Goal: Task Accomplishment & Management: Manage account settings

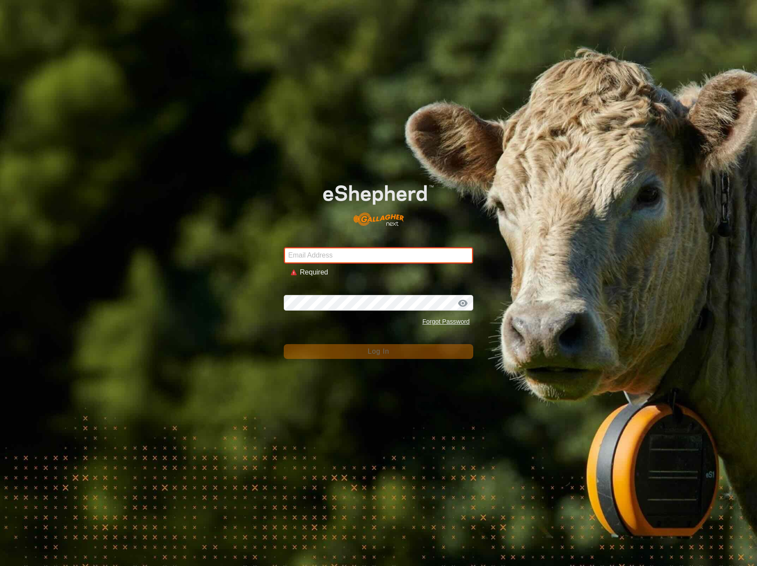
type input "[EMAIL_ADDRESS][DOMAIN_NAME]"
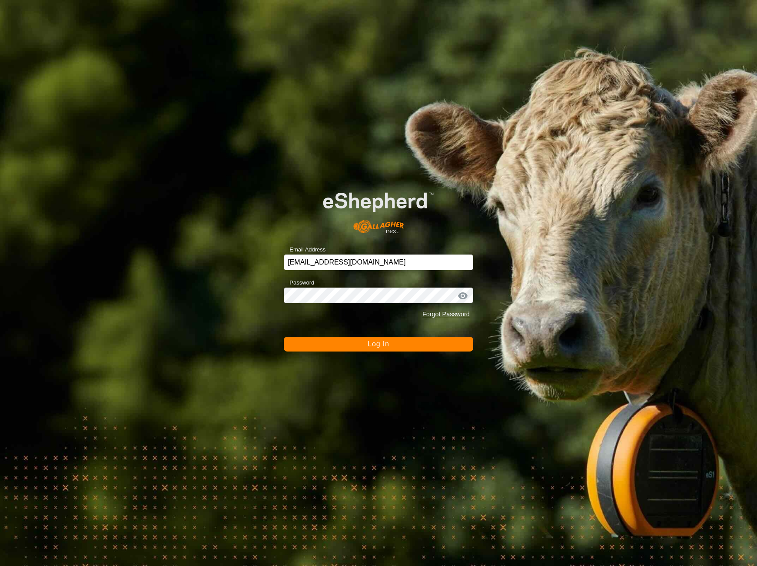
click at [379, 344] on span "Log In" at bounding box center [378, 343] width 21 height 7
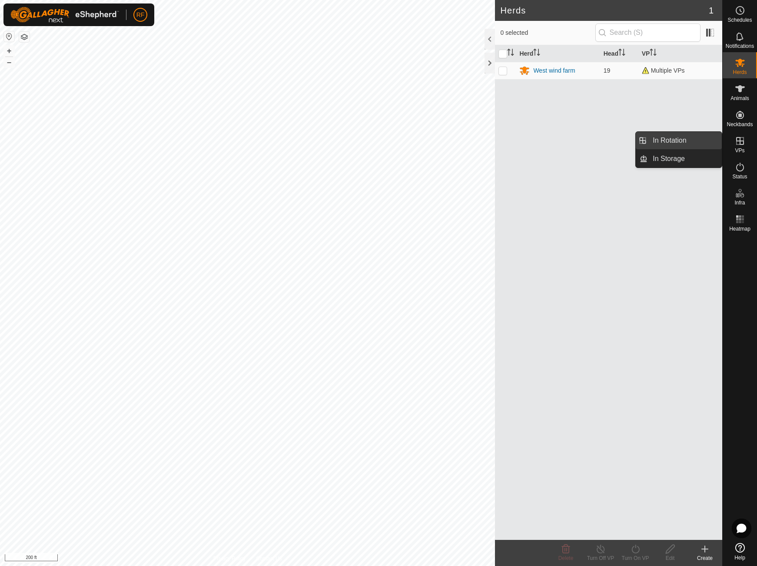
drag, startPoint x: 741, startPoint y: 146, endPoint x: 714, endPoint y: 144, distance: 27.0
click at [738, 146] on es-virtualpaddocks-svg-icon at bounding box center [740, 141] width 16 height 14
click at [671, 140] on link "In Rotation" at bounding box center [685, 140] width 74 height 17
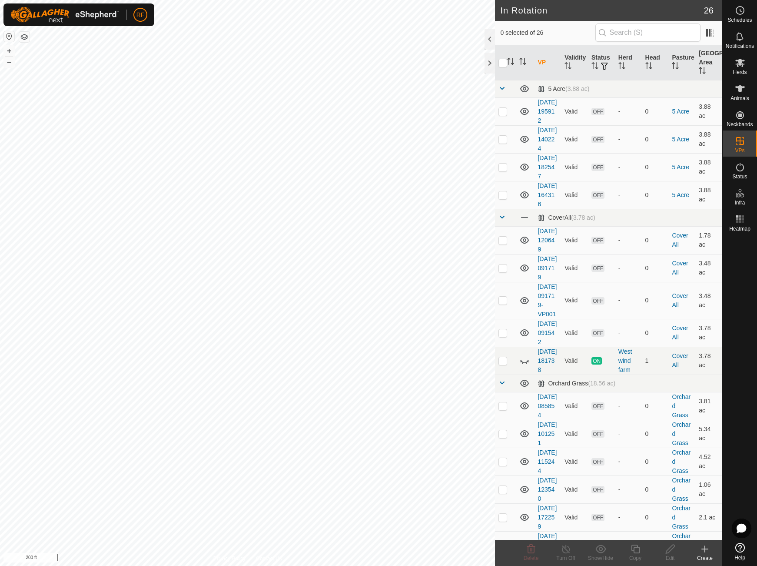
click at [706, 549] on icon at bounding box center [705, 549] width 6 height 0
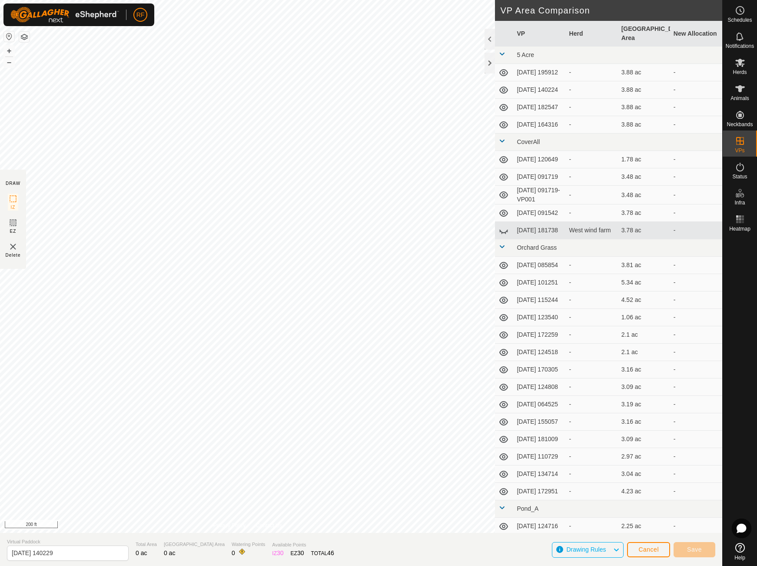
click at [653, 553] on button "Cancel" at bounding box center [648, 549] width 43 height 15
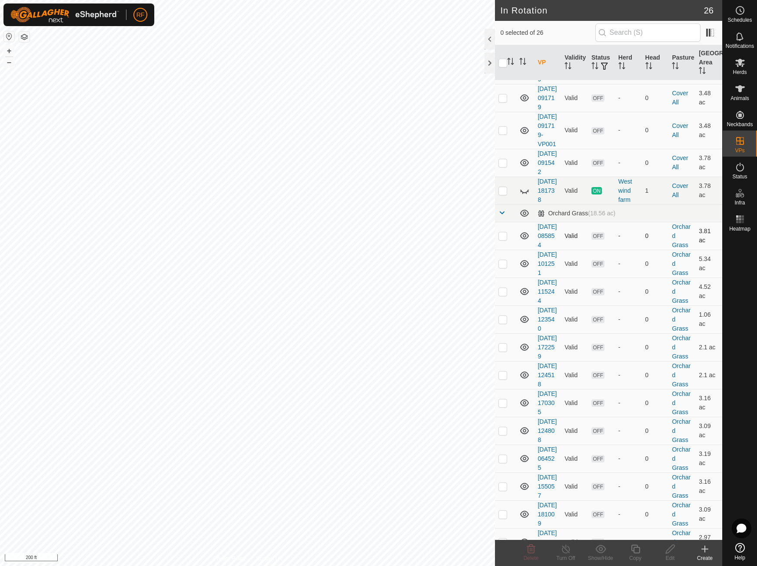
scroll to position [156, 0]
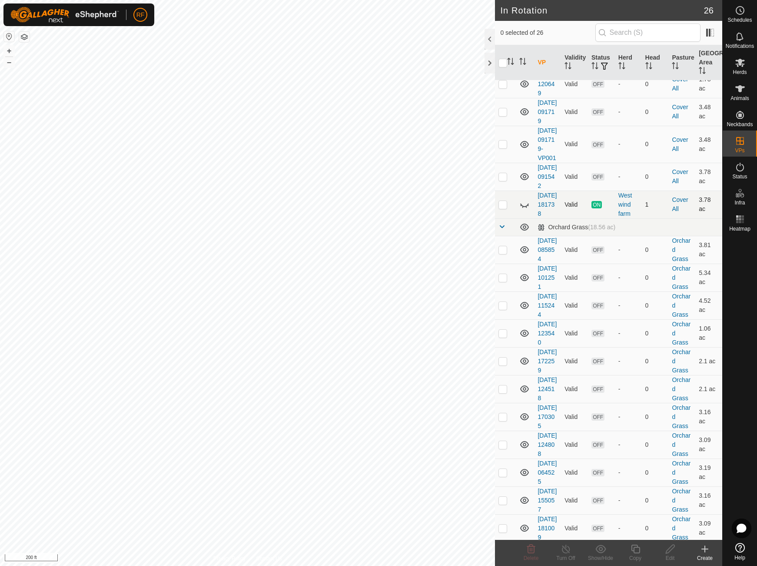
click at [526, 210] on icon at bounding box center [524, 204] width 10 height 10
click at [505, 208] on p-checkbox at bounding box center [503, 204] width 9 height 7
checkbox input "true"
click at [569, 551] on icon at bounding box center [566, 548] width 11 height 10
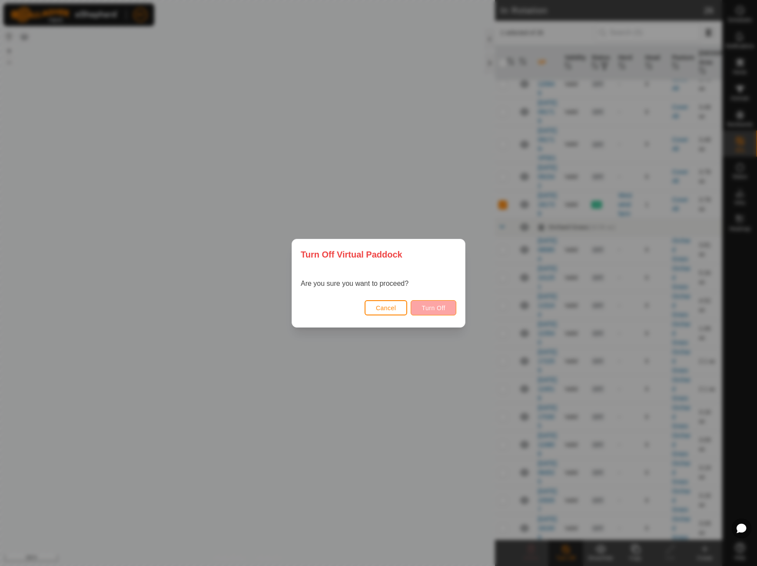
click at [446, 310] on button "Turn Off" at bounding box center [434, 307] width 46 height 15
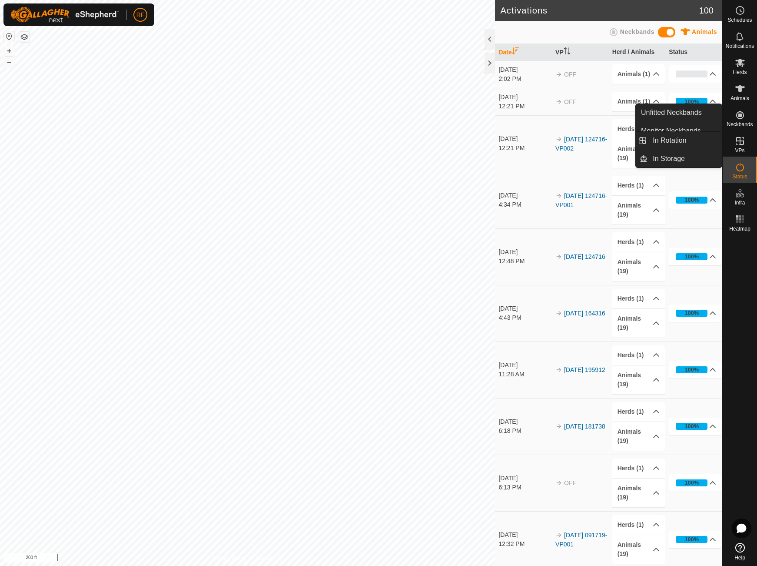
click at [738, 149] on span "VPs" at bounding box center [740, 150] width 10 height 5
click at [680, 145] on link "In Rotation" at bounding box center [685, 140] width 74 height 17
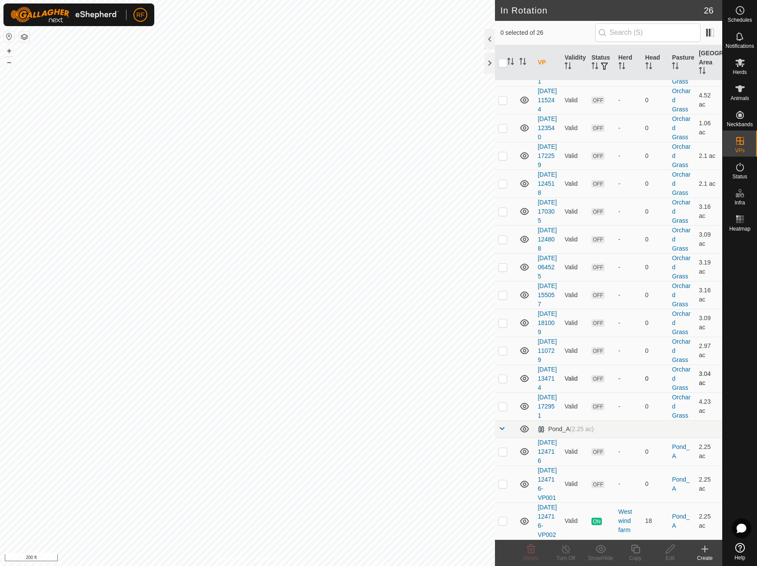
scroll to position [580, 0]
click at [550, 510] on link "[DATE] 124716-VP002" at bounding box center [547, 520] width 19 height 34
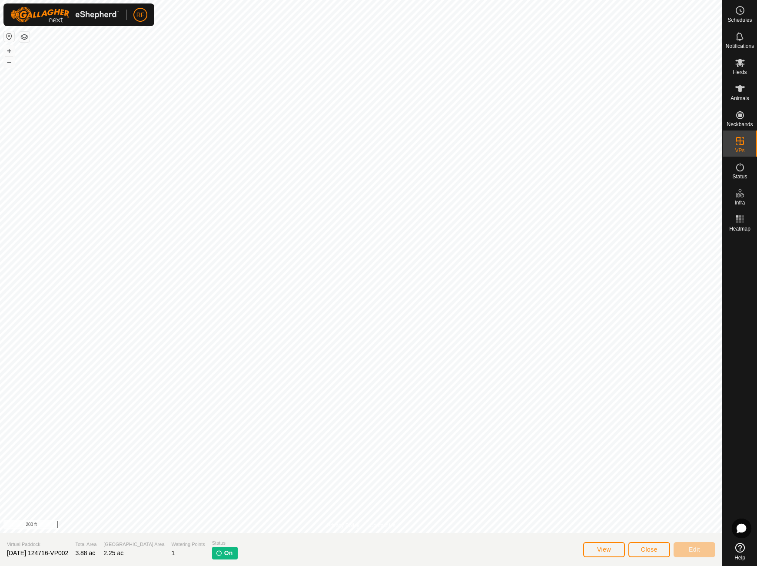
click at [646, 549] on span "Close" at bounding box center [649, 549] width 17 height 7
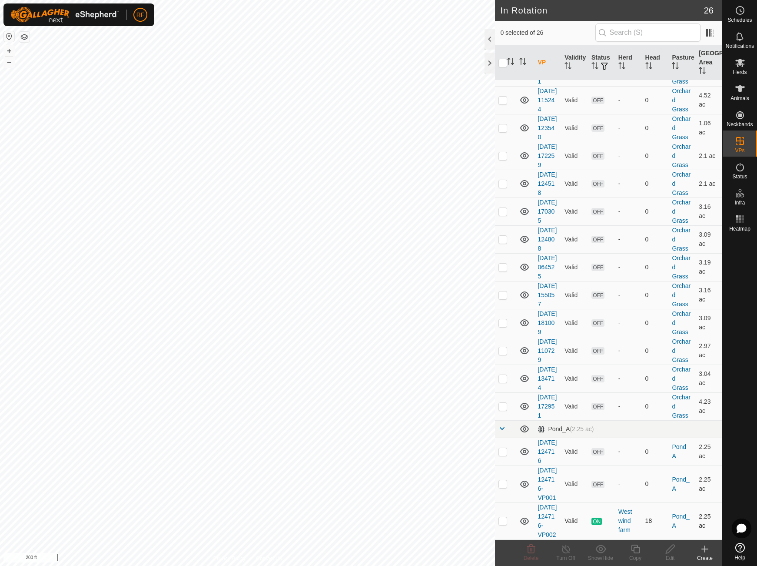
scroll to position [580, 0]
click at [501, 517] on p-checkbox at bounding box center [503, 520] width 9 height 7
checkbox input "true"
click at [637, 550] on icon at bounding box center [635, 548] width 11 height 10
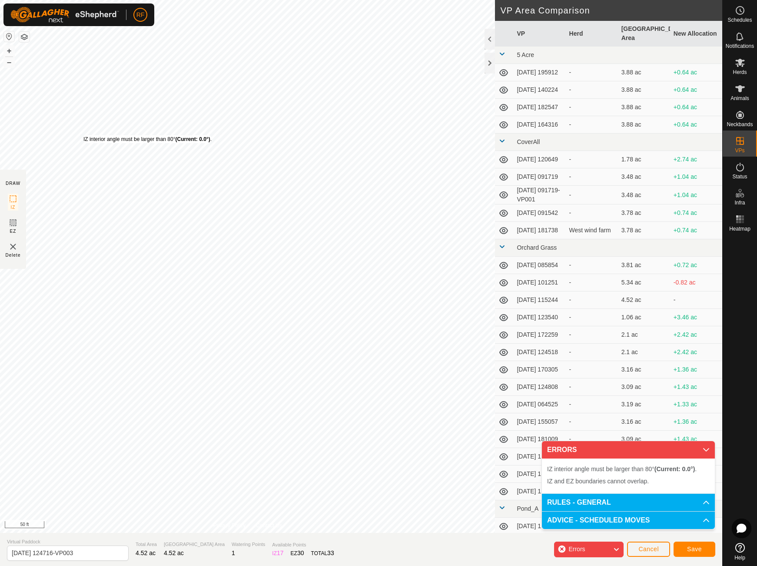
click at [83, 135] on div "IZ interior angle must be larger than 80° (Current: 0.0°) . + – ⇧ i 50 ft" at bounding box center [247, 266] width 495 height 533
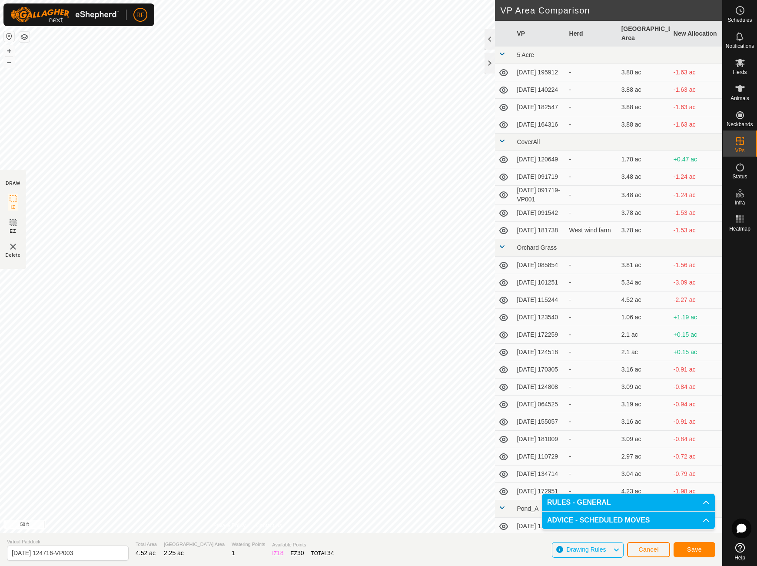
click at [693, 548] on span "Save" at bounding box center [694, 549] width 15 height 7
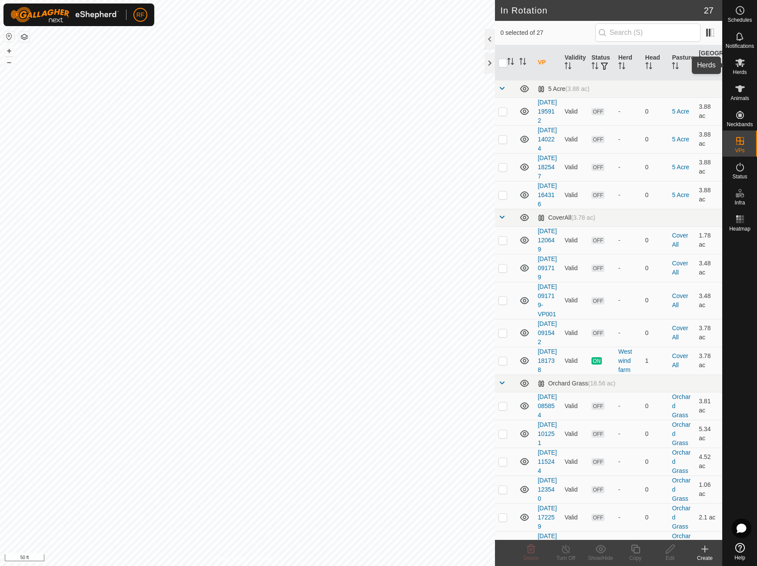
click at [746, 68] on es-mob-svg-icon at bounding box center [740, 63] width 16 height 14
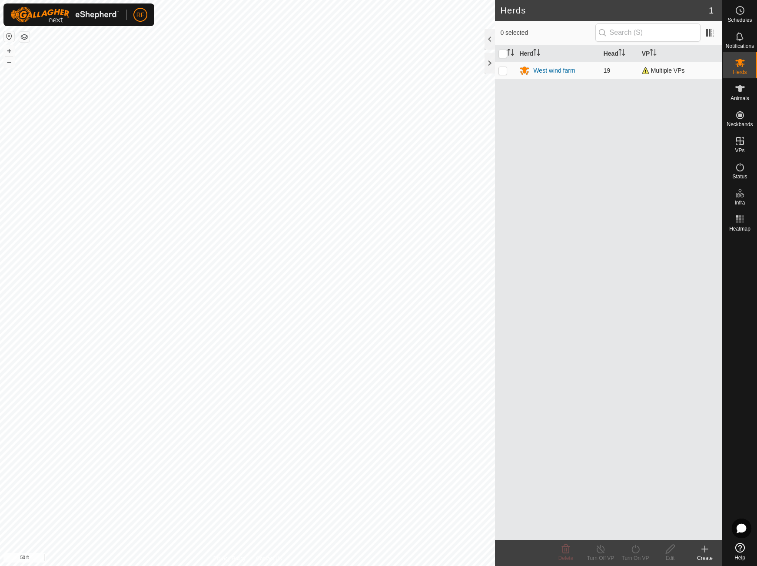
click at [505, 72] on p-checkbox at bounding box center [503, 70] width 9 height 7
checkbox input "true"
click at [636, 551] on icon at bounding box center [635, 548] width 11 height 10
click at [631, 530] on span "Now" at bounding box center [631, 529] width 14 height 10
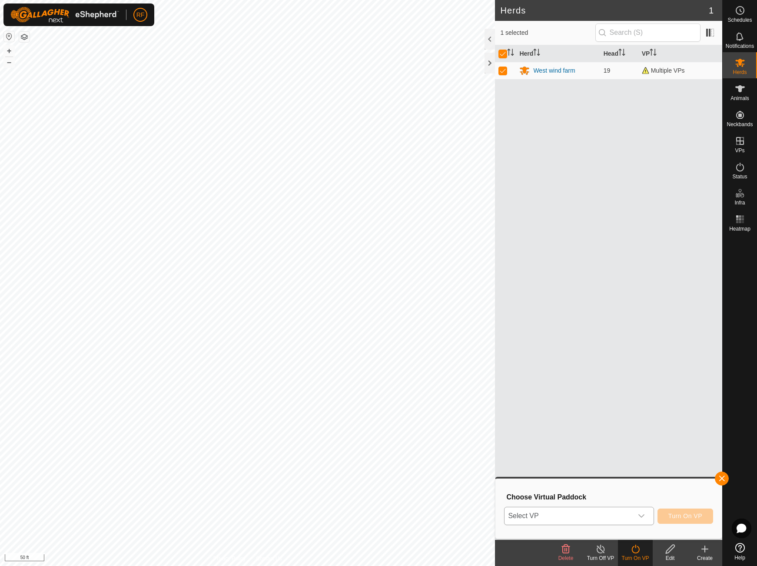
click at [643, 514] on icon "dropdown trigger" at bounding box center [641, 515] width 7 height 7
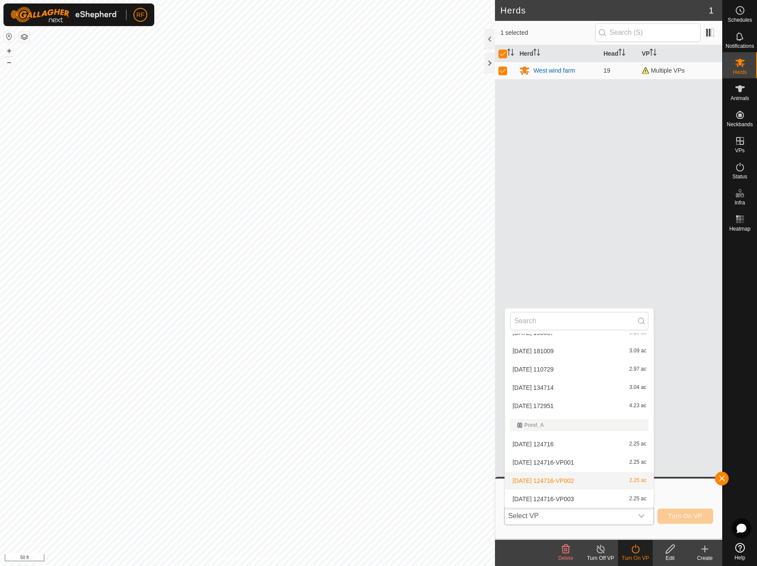
scroll to position [398, 0]
click at [561, 496] on li "[DATE] 124716-VP003 2.25 ac" at bounding box center [579, 498] width 149 height 17
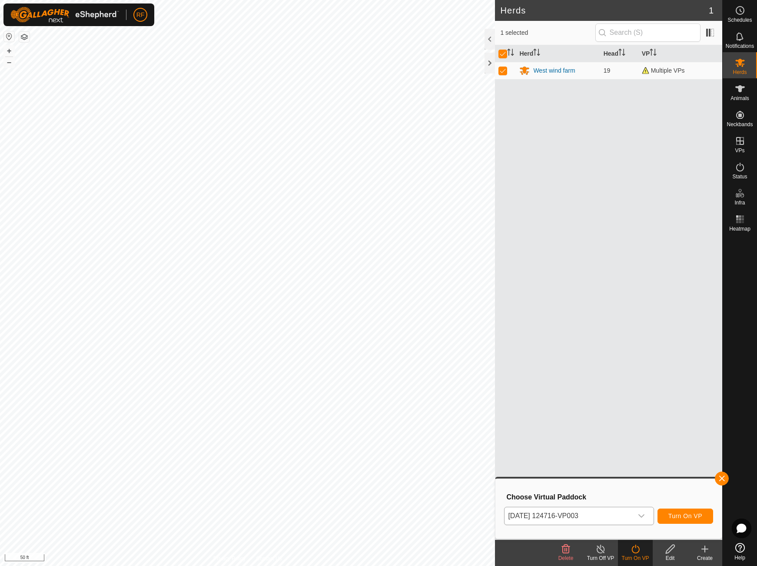
click at [682, 516] on span "Turn On VP" at bounding box center [686, 515] width 34 height 7
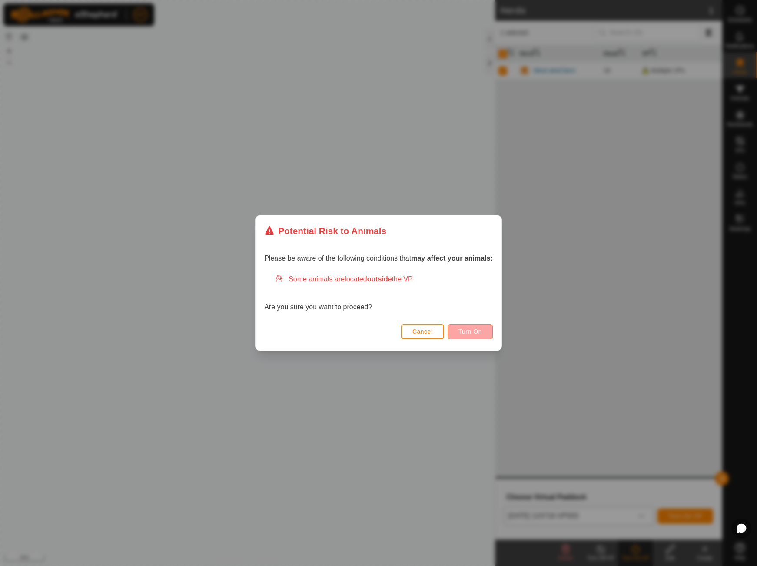
click at [479, 333] on span "Turn On" at bounding box center [470, 331] width 23 height 7
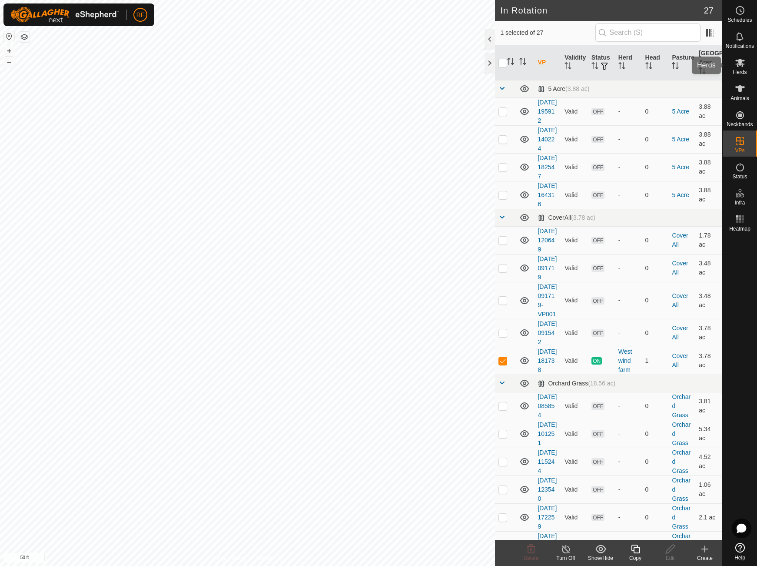
click at [735, 73] on span "Herds" at bounding box center [740, 72] width 14 height 5
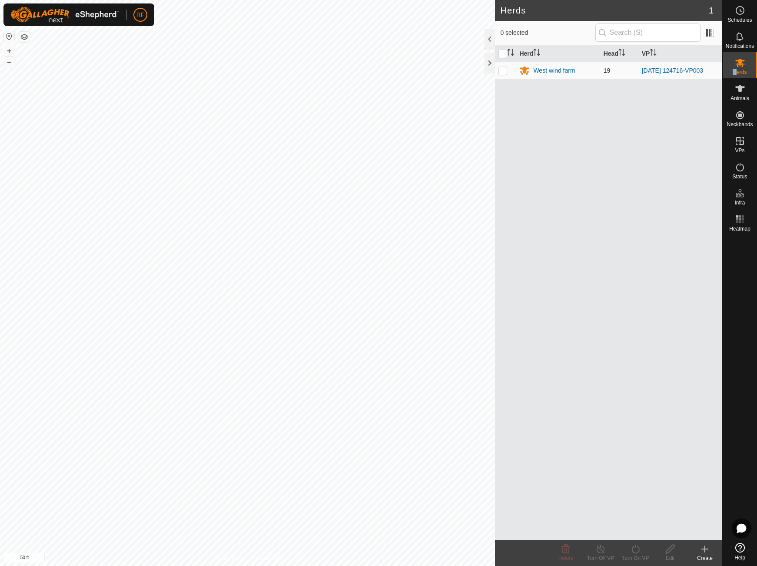
click at [502, 72] on p-checkbox at bounding box center [503, 70] width 9 height 7
checkbox input "true"
click at [599, 549] on icon at bounding box center [601, 548] width 11 height 10
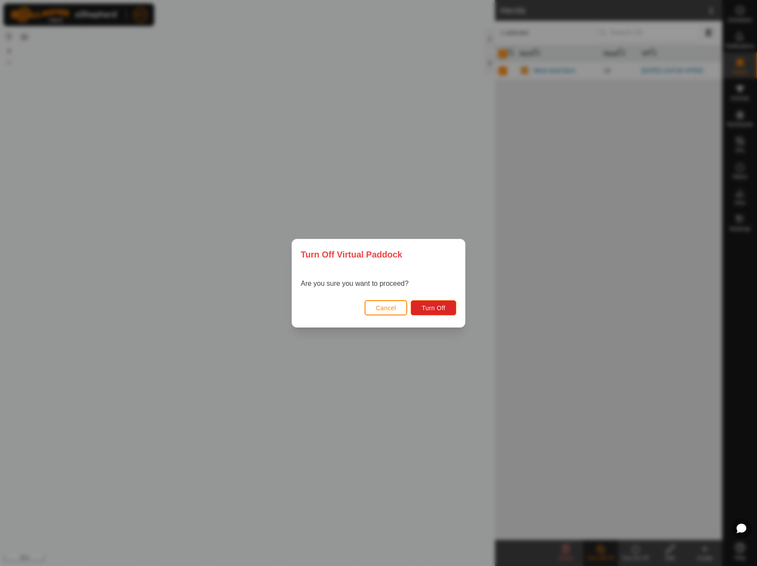
click at [394, 306] on span "Cancel" at bounding box center [386, 307] width 20 height 7
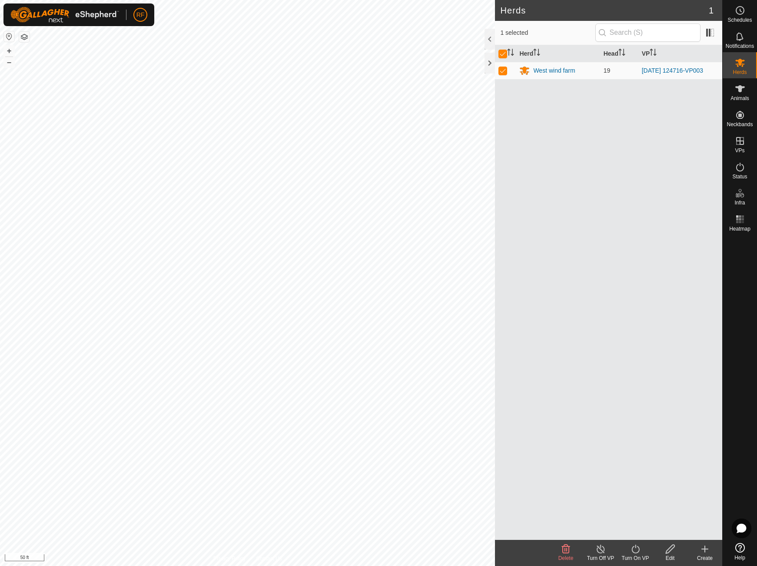
click at [598, 549] on icon at bounding box center [601, 548] width 11 height 10
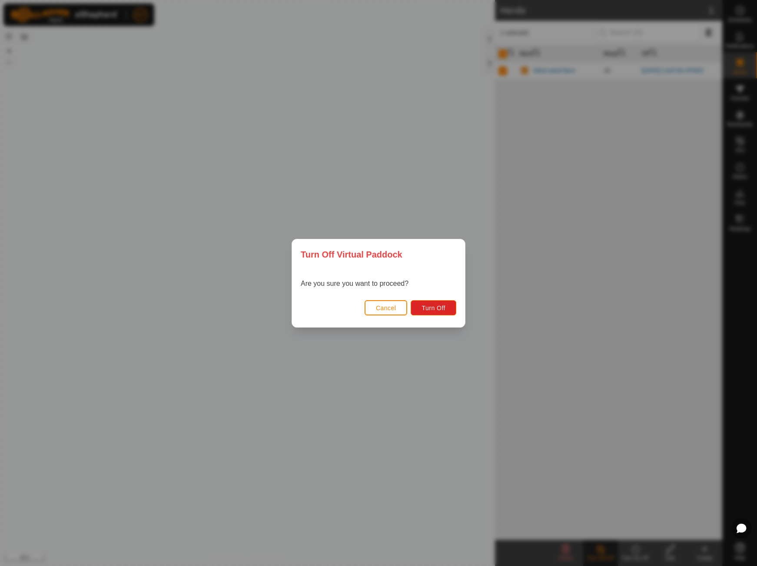
click at [384, 307] on span "Cancel" at bounding box center [386, 307] width 20 height 7
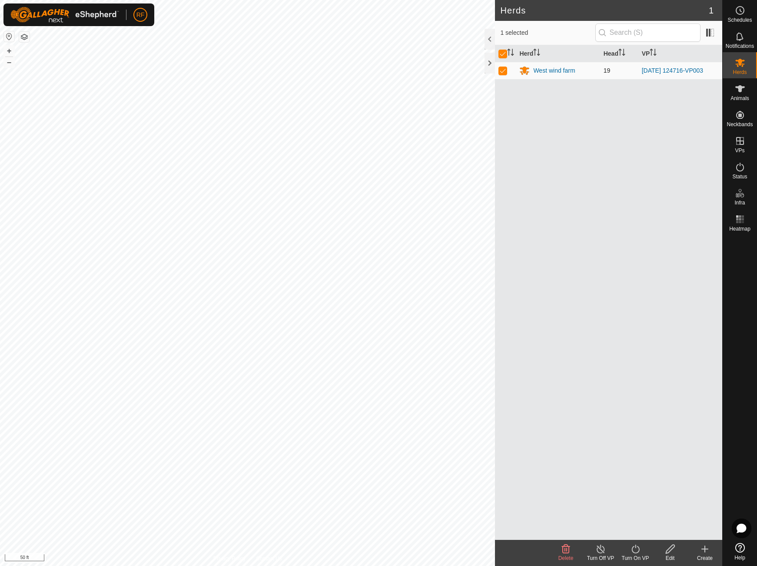
drag, startPoint x: 502, startPoint y: 68, endPoint x: 532, endPoint y: 99, distance: 43.1
click at [502, 68] on p-checkbox at bounding box center [503, 70] width 9 height 7
checkbox input "false"
click at [742, 145] on link "In Rotation" at bounding box center [719, 141] width 74 height 17
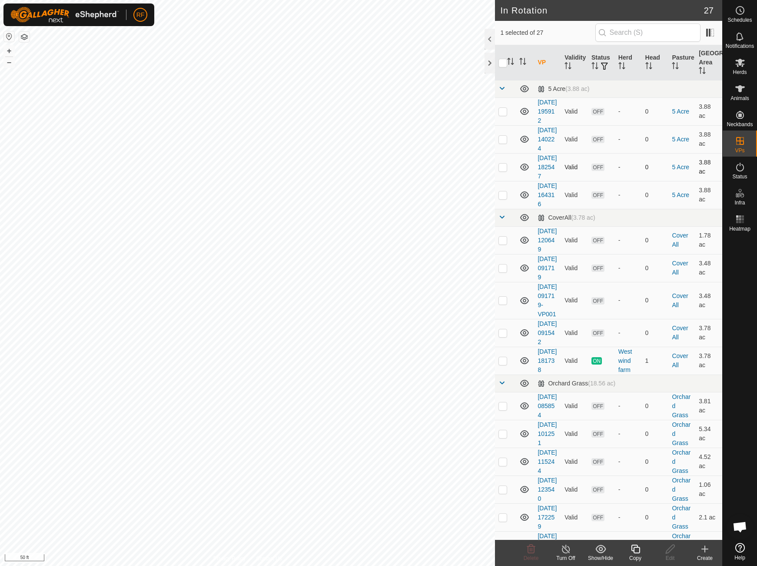
checkbox input "false"
checkbox input "true"
checkbox input "false"
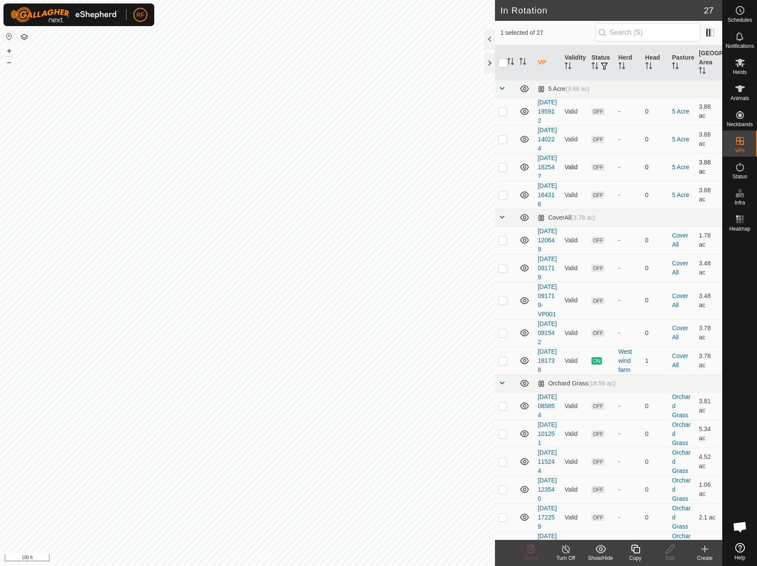
checkbox input "false"
checkbox input "true"
checkbox input "false"
click at [506, 364] on p-checkbox at bounding box center [503, 360] width 9 height 7
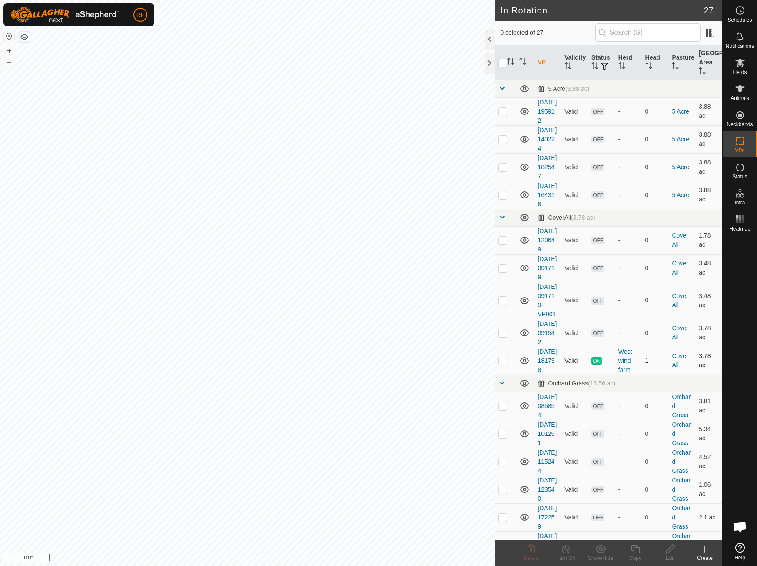
click at [504, 364] on p-checkbox at bounding box center [503, 360] width 9 height 7
checkbox input "true"
click at [563, 552] on icon at bounding box center [566, 548] width 8 height 9
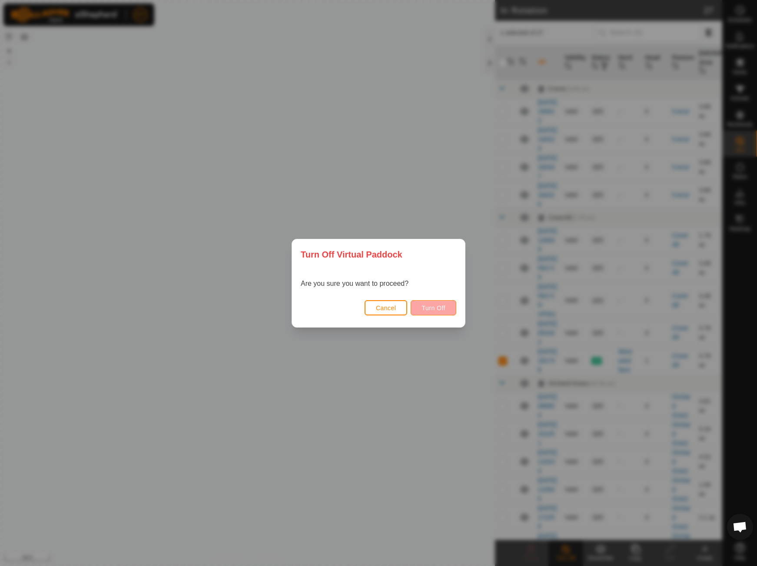
click at [442, 310] on span "Turn Off" at bounding box center [434, 307] width 24 height 7
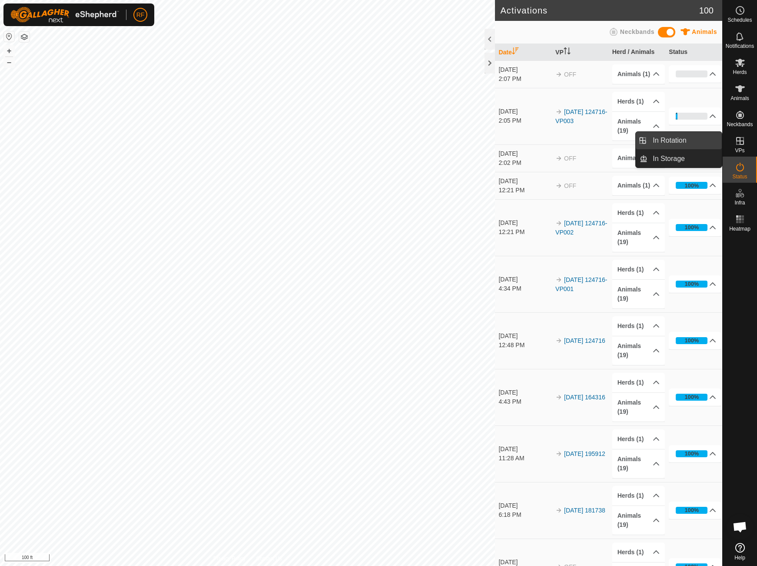
click at [685, 144] on link "In Rotation" at bounding box center [685, 140] width 74 height 17
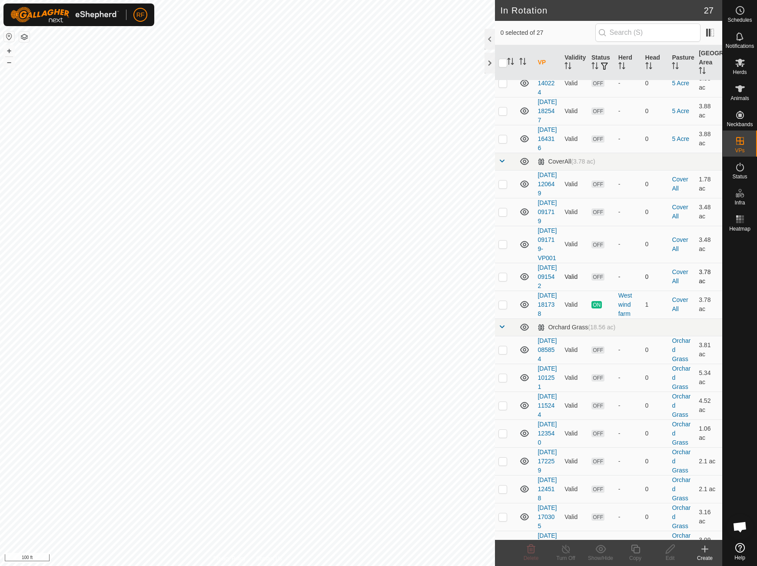
scroll to position [56, 0]
click at [507, 308] on p-checkbox at bounding box center [503, 304] width 9 height 7
checkbox input "true"
click at [563, 550] on icon at bounding box center [566, 548] width 11 height 10
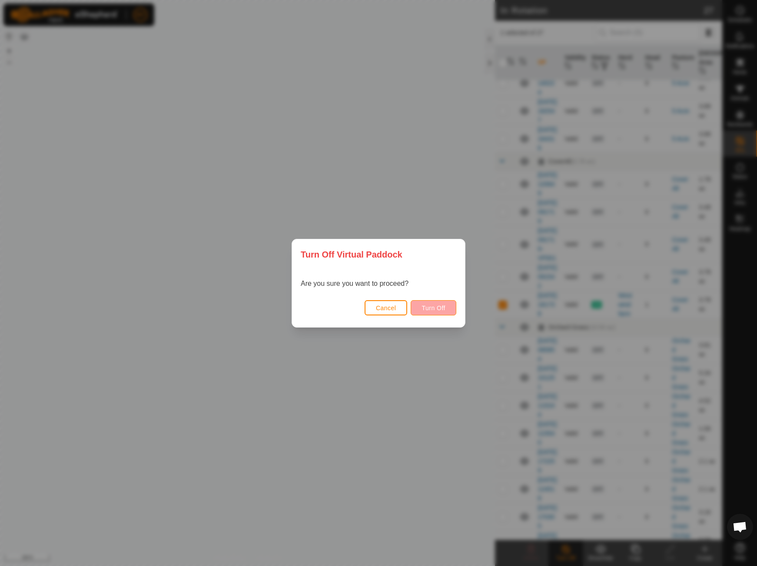
click at [428, 306] on span "Turn Off" at bounding box center [434, 307] width 24 height 7
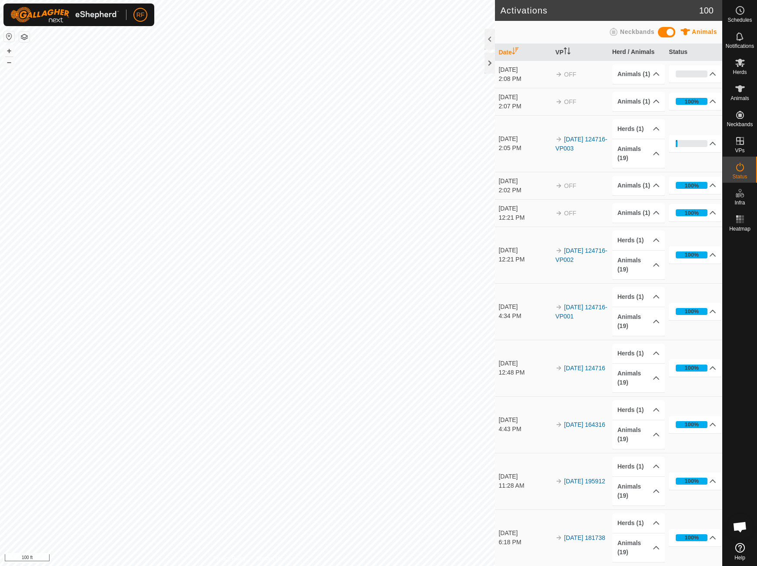
click at [529, 310] on div "Activations 100 Animals Neckbands Date VP Herd / Animals Status Aug 28, 2025 2:…" at bounding box center [361, 283] width 722 height 566
click at [141, 16] on span "RF" at bounding box center [140, 14] width 8 height 9
click at [161, 69] on link "Logout" at bounding box center [180, 67] width 86 height 14
